Goal: Task Accomplishment & Management: Complete application form

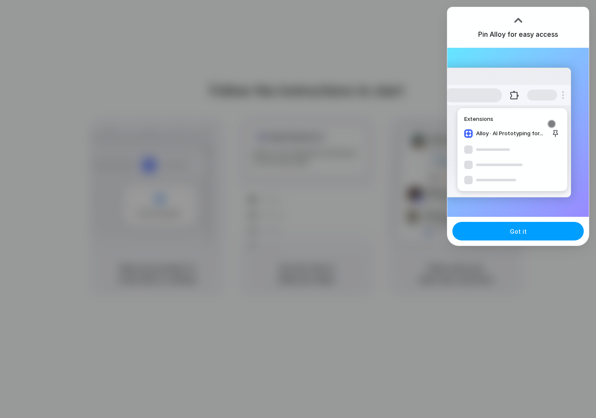
click at [532, 236] on button "Got it" at bounding box center [518, 231] width 131 height 19
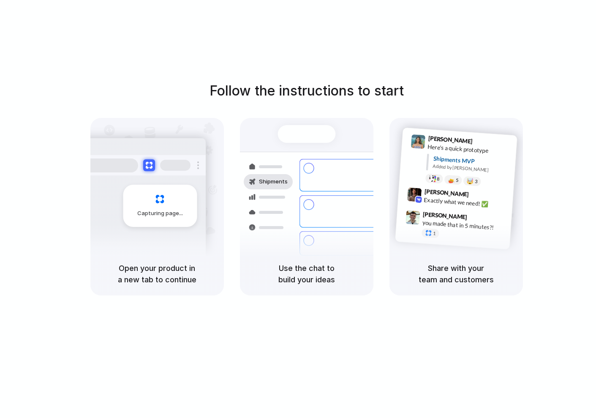
click at [292, 338] on div "Follow the instructions to start Capturing page Open your product in a new tab …" at bounding box center [306, 217] width 613 height 435
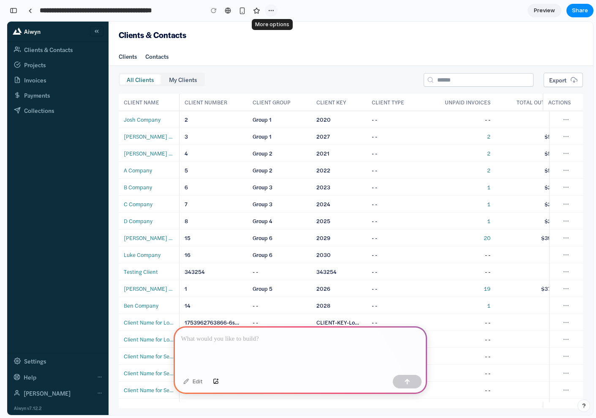
click at [268, 11] on div "button" at bounding box center [271, 10] width 7 height 7
click at [272, 10] on div "Duplicate Delete" at bounding box center [298, 209] width 596 height 418
click at [255, 336] on p at bounding box center [300, 339] width 238 height 10
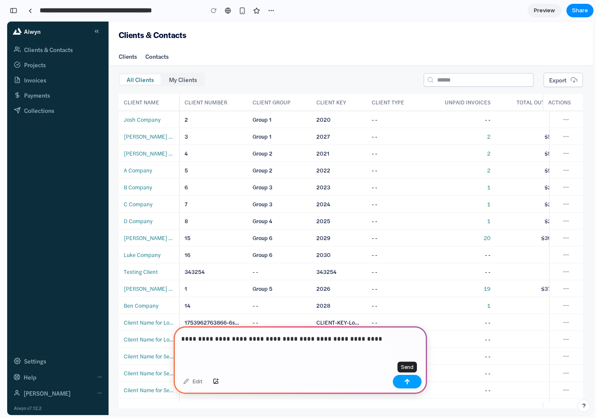
click at [406, 384] on button "button" at bounding box center [407, 382] width 29 height 14
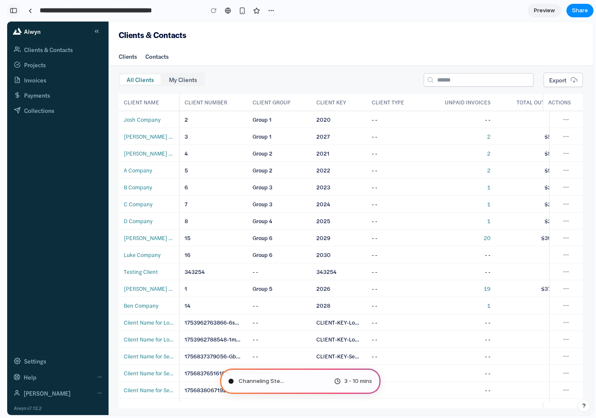
click at [17, 13] on div "button" at bounding box center [14, 11] width 8 height 6
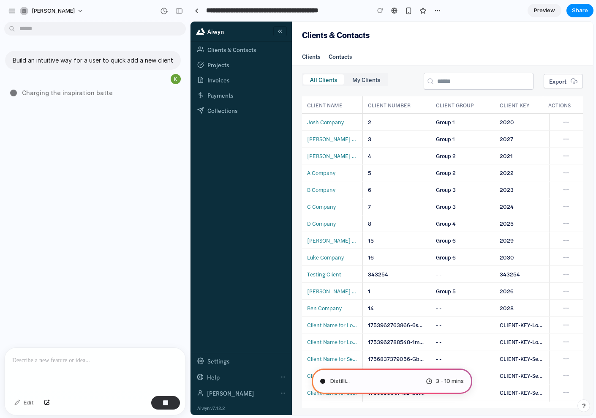
type input "**********"
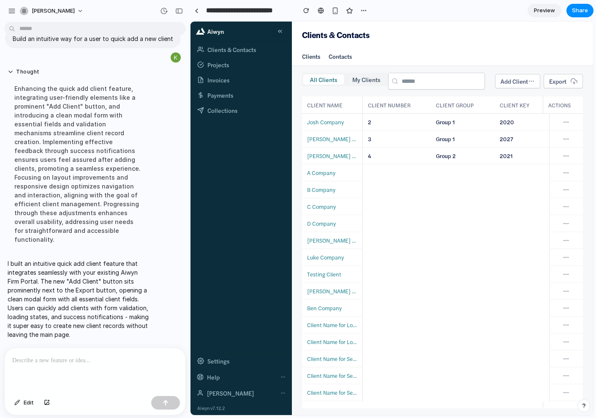
scroll to position [25, 0]
click at [179, 10] on div "button" at bounding box center [179, 11] width 8 height 6
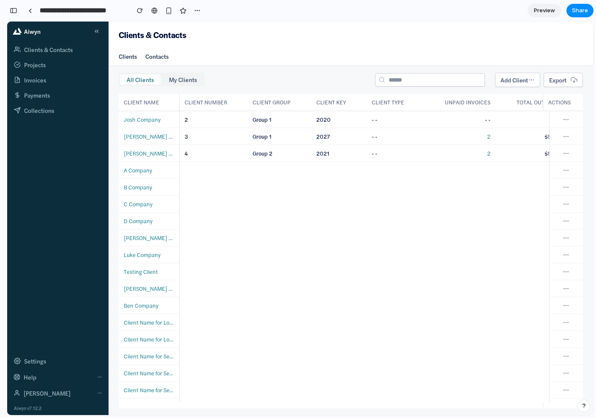
click at [523, 82] on button "Add Client" at bounding box center [517, 80] width 45 height 14
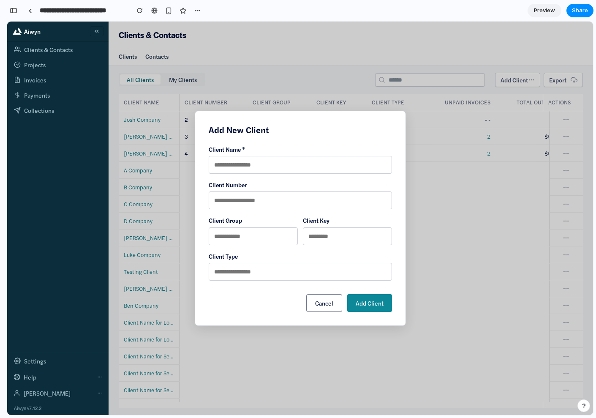
click at [282, 241] on input "text" at bounding box center [253, 236] width 89 height 18
click at [340, 238] on input "text" at bounding box center [347, 236] width 89 height 18
click at [286, 273] on input "text" at bounding box center [300, 272] width 183 height 18
click at [263, 157] on input "text" at bounding box center [300, 165] width 183 height 18
click at [377, 302] on span "Add Client" at bounding box center [370, 303] width 28 height 8
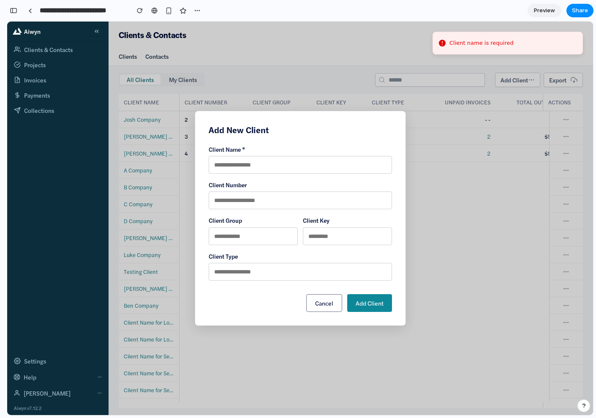
click at [281, 213] on div "Client Name * Client Number Client Group Client Key Client Type" at bounding box center [300, 213] width 183 height 136
drag, startPoint x: 275, startPoint y: 177, endPoint x: 278, endPoint y: 170, distance: 7.2
click at [275, 177] on div "Client Name * Client Number Client Group Client Key Client Type" at bounding box center [300, 213] width 183 height 136
click at [278, 169] on input "text" at bounding box center [300, 165] width 183 height 18
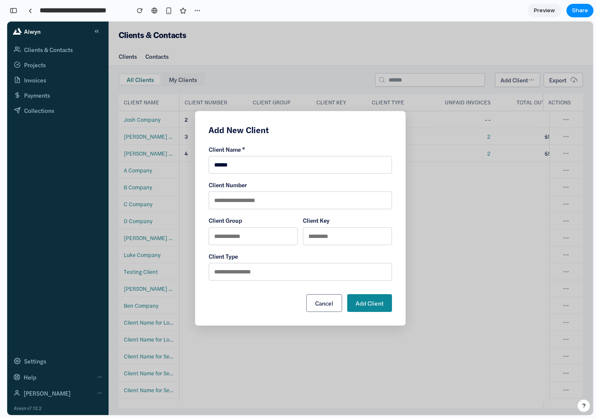
type input "******"
click at [380, 304] on span "Add Client" at bounding box center [370, 303] width 28 height 8
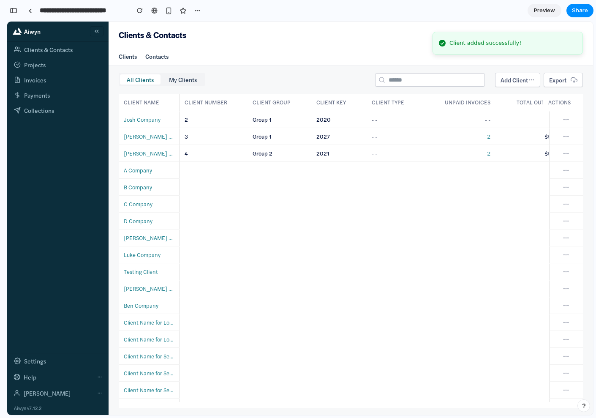
click at [550, 10] on span "Preview" at bounding box center [544, 10] width 21 height 8
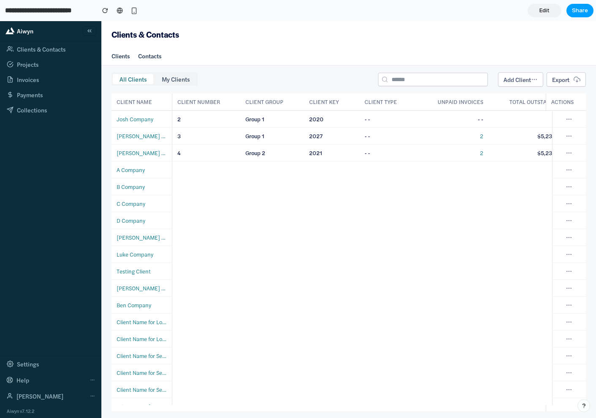
click at [577, 9] on span "Share" at bounding box center [580, 10] width 16 height 8
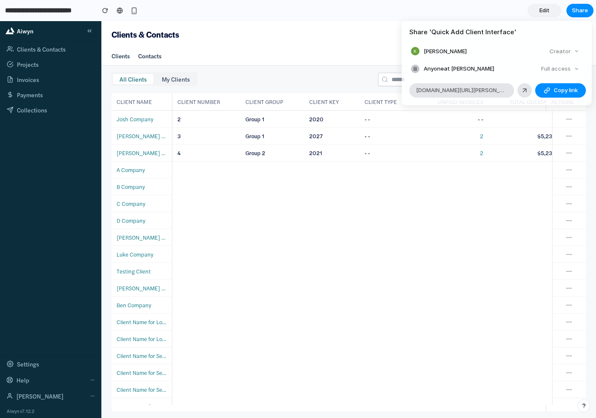
click at [433, 72] on span "Anyone at [PERSON_NAME]" at bounding box center [459, 69] width 71 height 8
click at [451, 33] on h4 "Share ' Quick Add Client Interface '" at bounding box center [497, 32] width 175 height 10
click at [561, 90] on span "Copy link" at bounding box center [566, 90] width 24 height 8
click at [486, 16] on div "Share ' Quick Add Client Interface ' [PERSON_NAME] Anyone at [PERSON_NAME] Full…" at bounding box center [298, 209] width 596 height 418
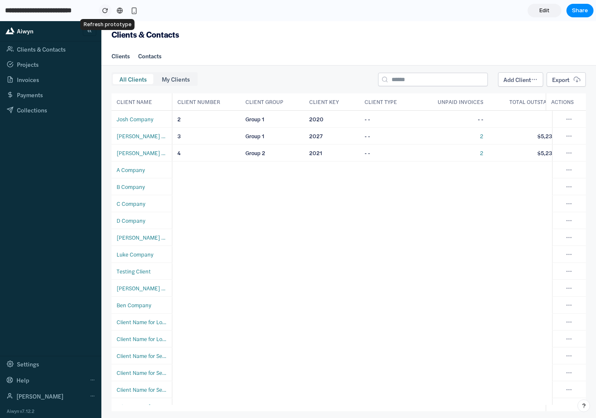
click at [103, 8] on div "button" at bounding box center [105, 11] width 6 height 6
